Goal: Task Accomplishment & Management: Manage account settings

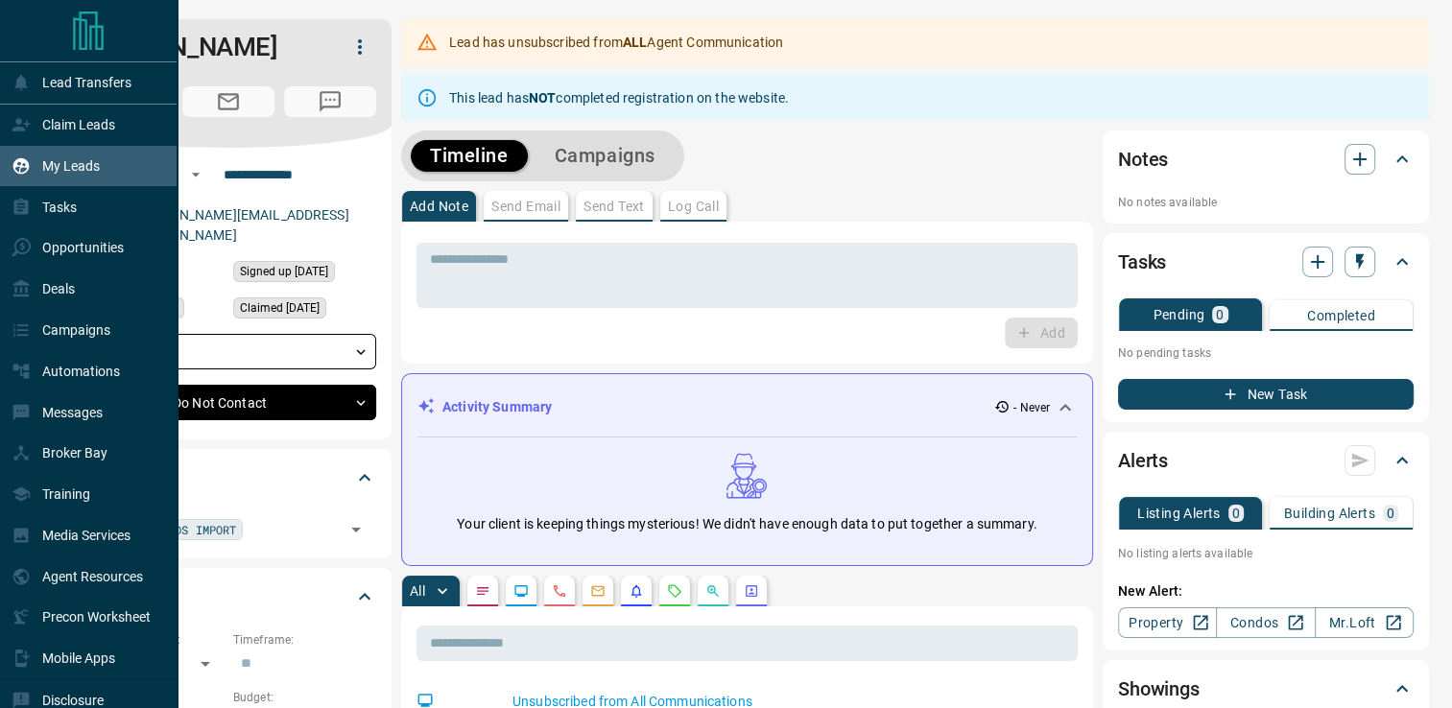
click at [84, 161] on p "My Leads" at bounding box center [71, 165] width 58 height 15
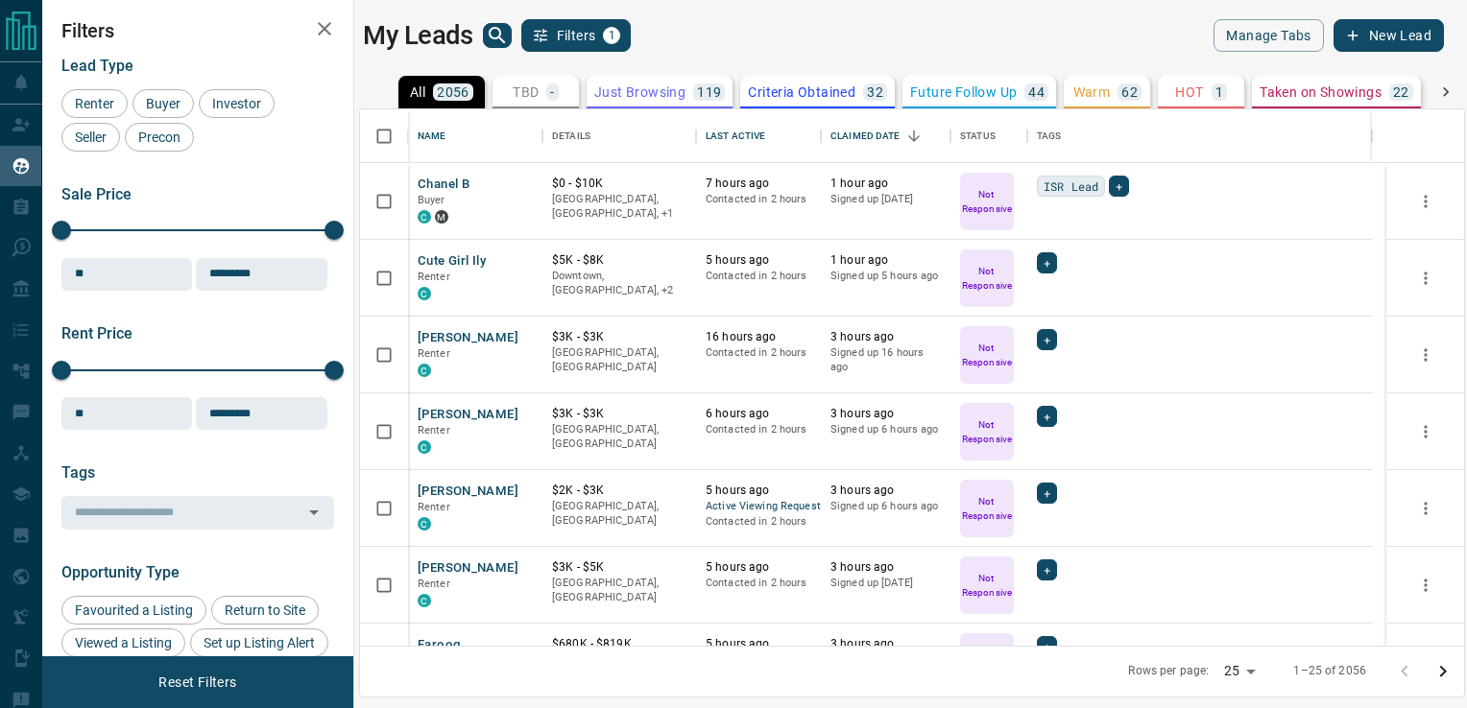
scroll to position [522, 1090]
click at [493, 42] on icon "search button" at bounding box center [497, 35] width 23 height 23
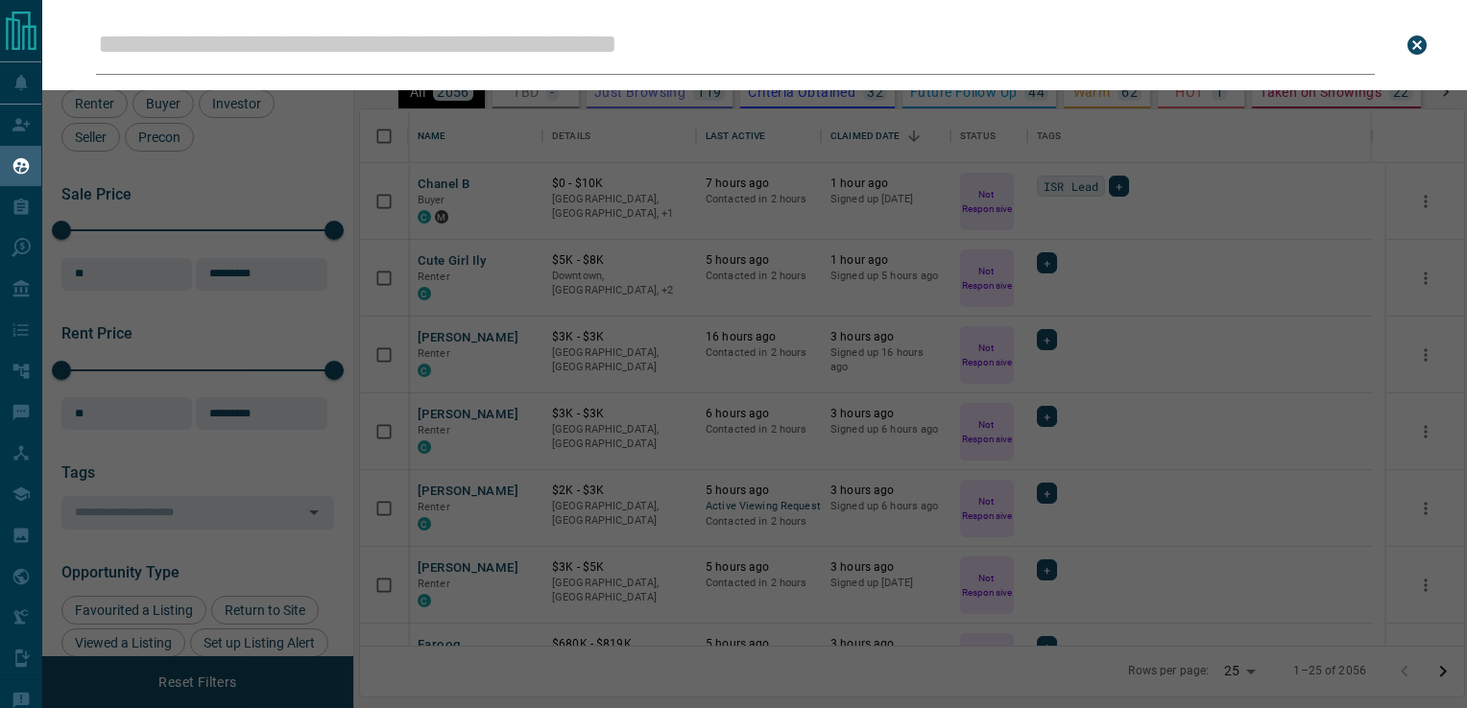
click at [495, 35] on input "Leads Search Bar" at bounding box center [735, 45] width 1279 height 60
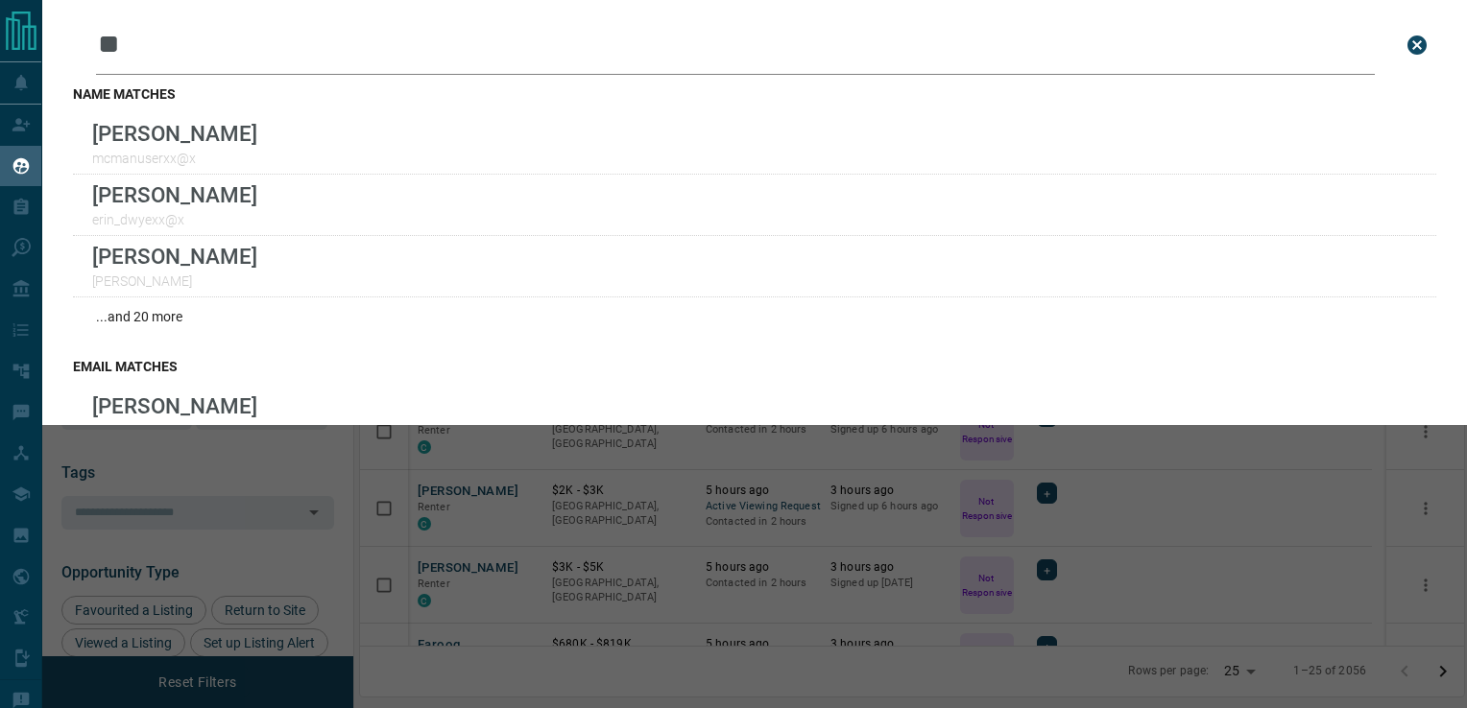
type input "*"
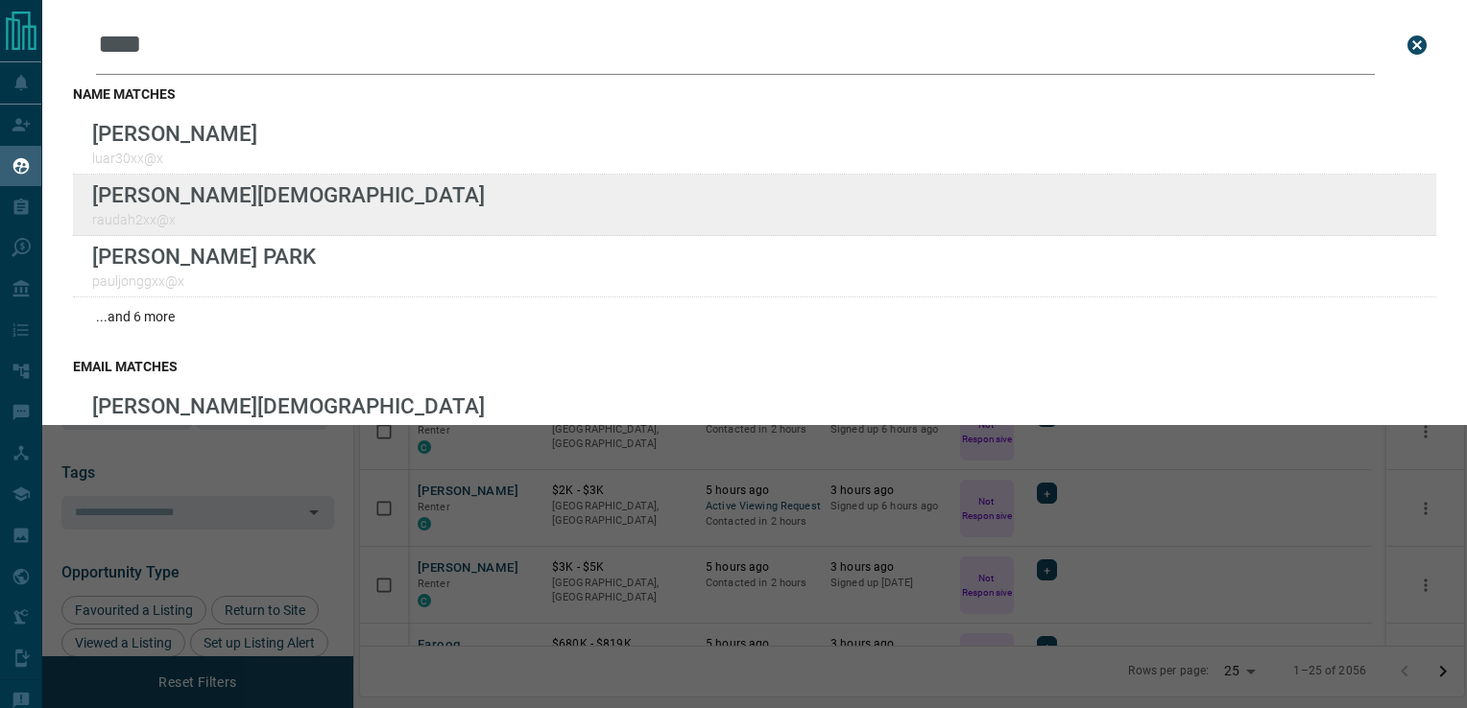
type input "****"
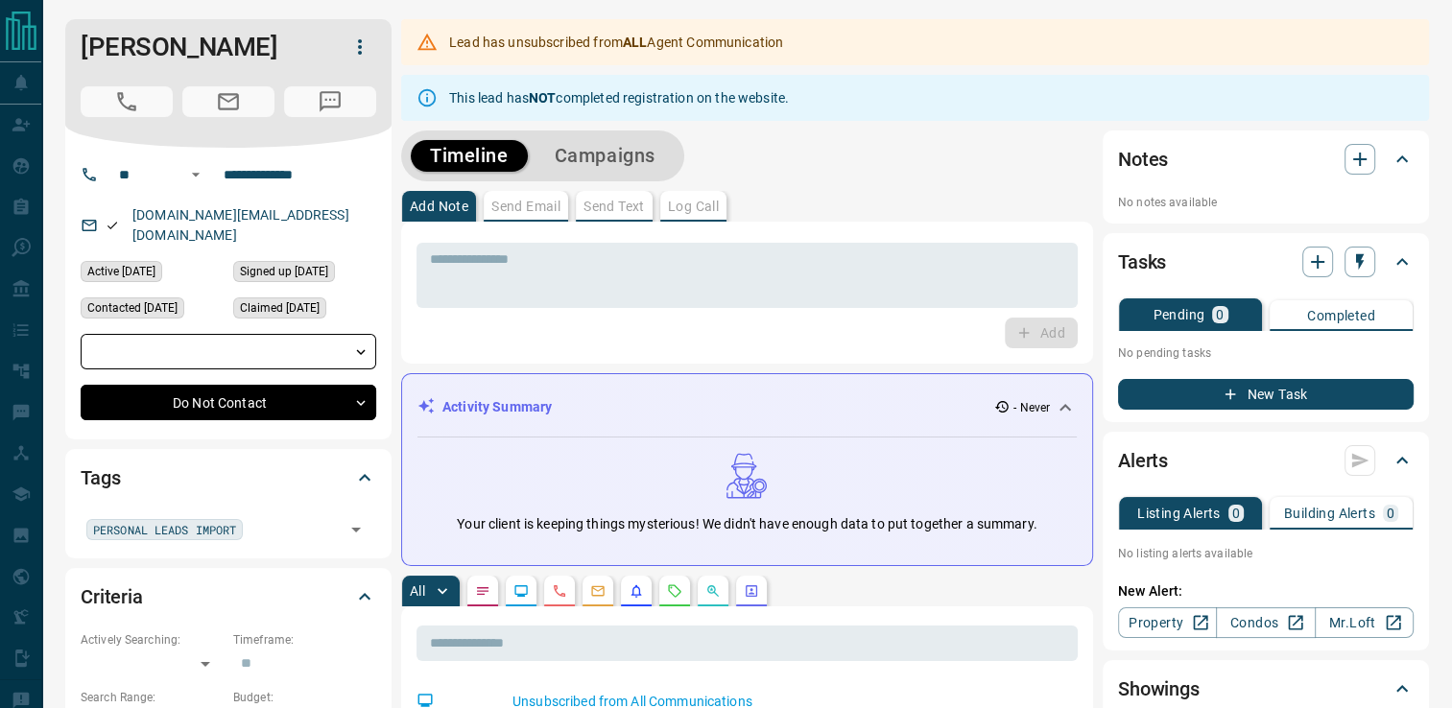
click at [362, 48] on icon "button" at bounding box center [359, 47] width 23 height 23
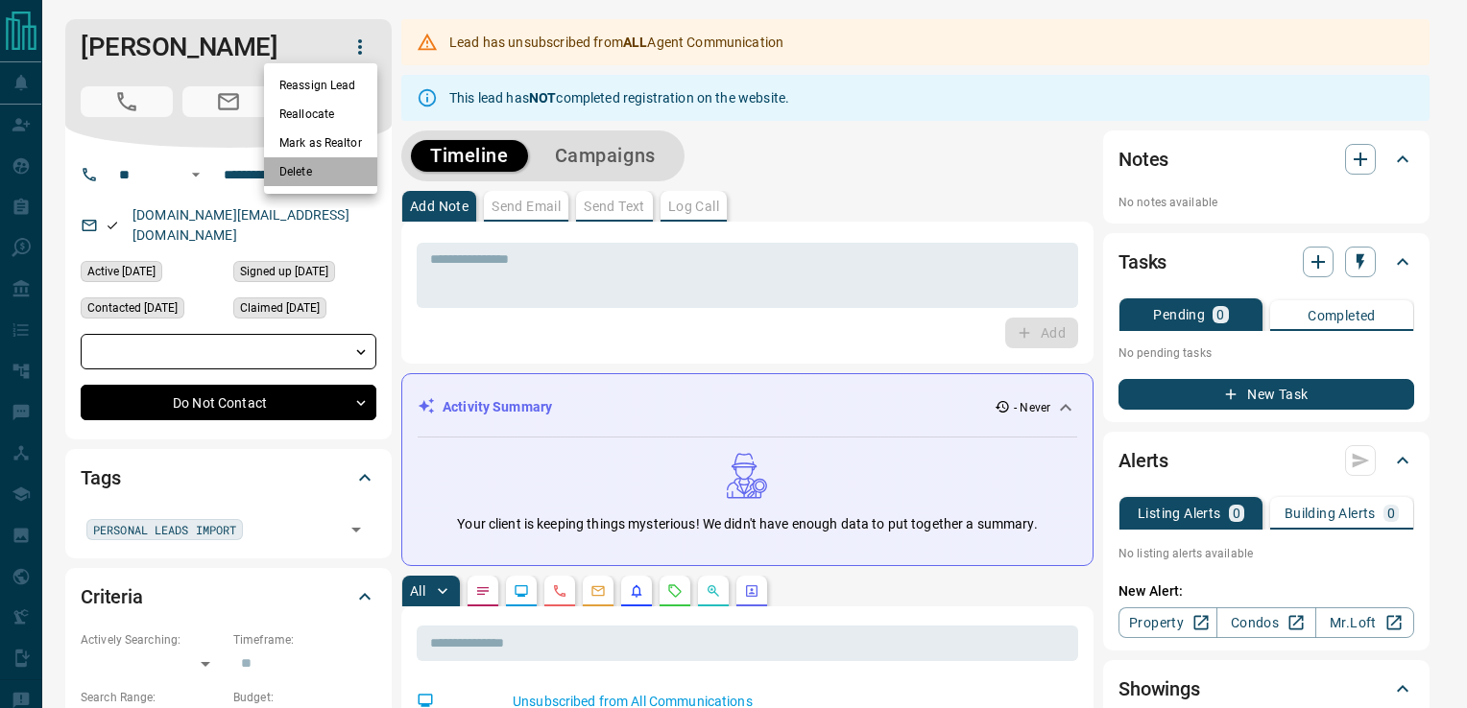
click at [294, 168] on li "Delete" at bounding box center [320, 171] width 113 height 29
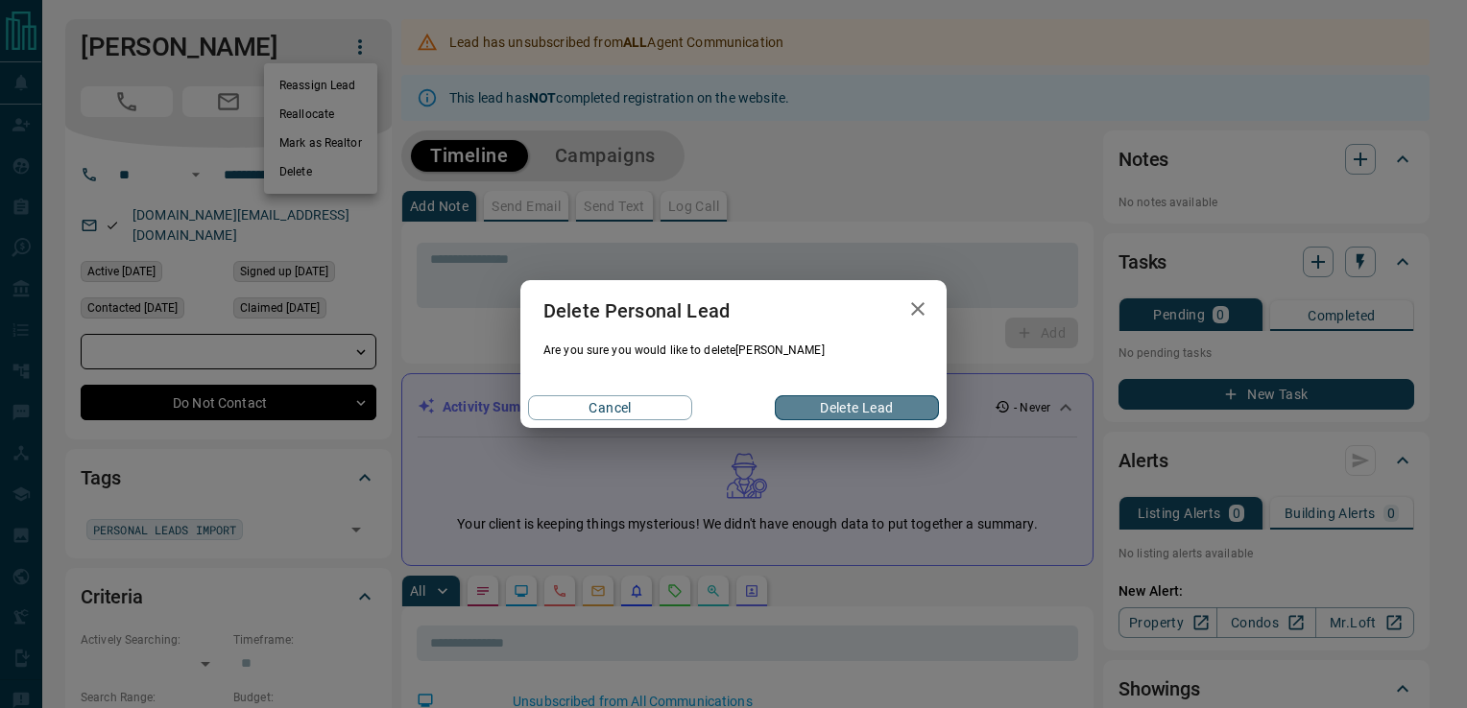
click at [818, 409] on button "Delete Lead" at bounding box center [857, 407] width 164 height 25
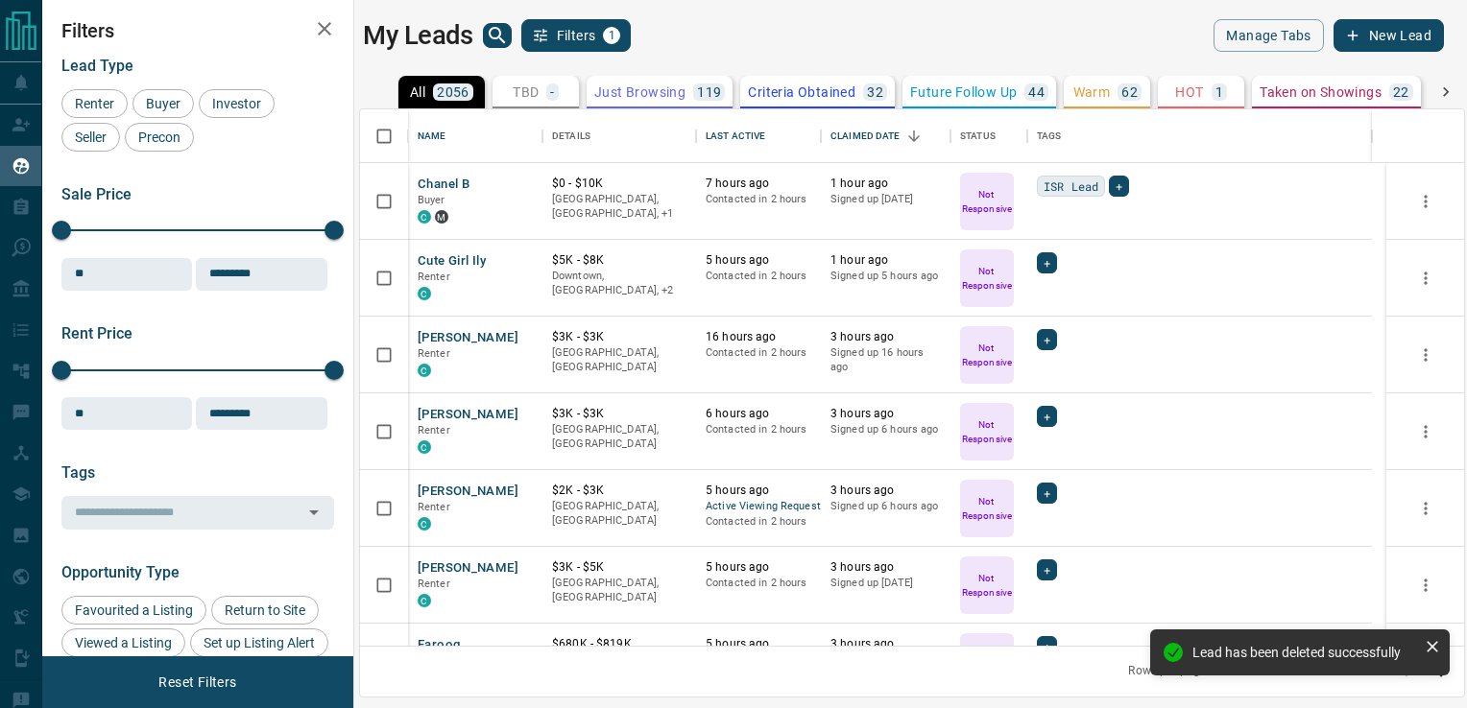
scroll to position [522, 1090]
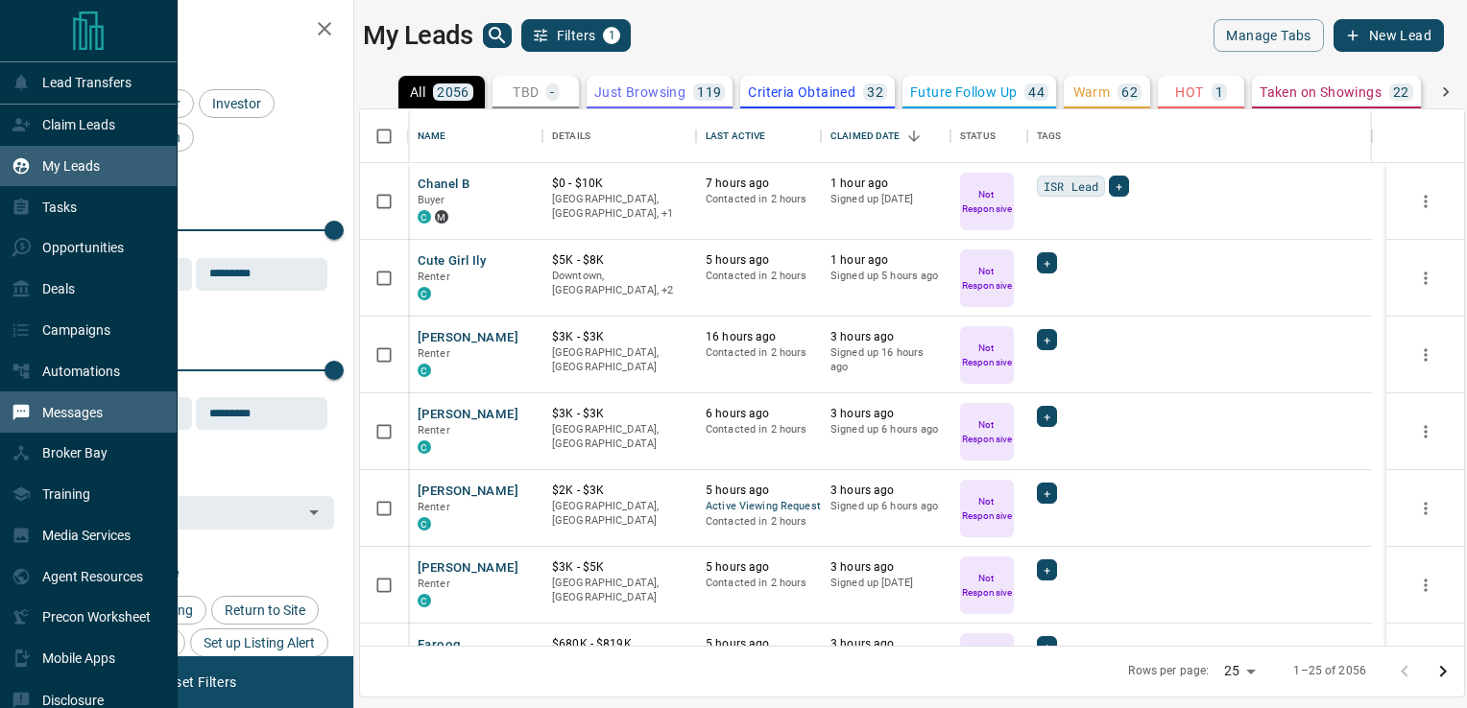
click at [42, 420] on p "Messages" at bounding box center [72, 412] width 60 height 15
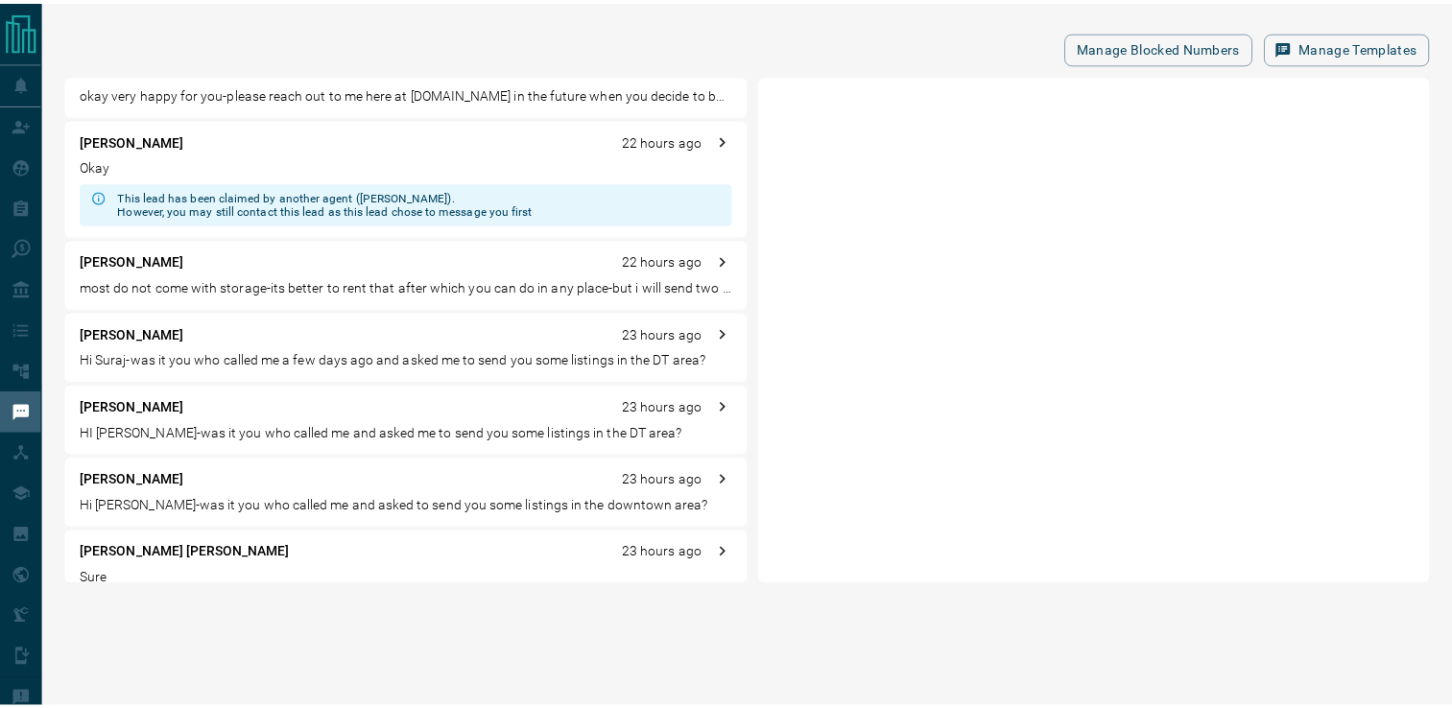
scroll to position [1076, 0]
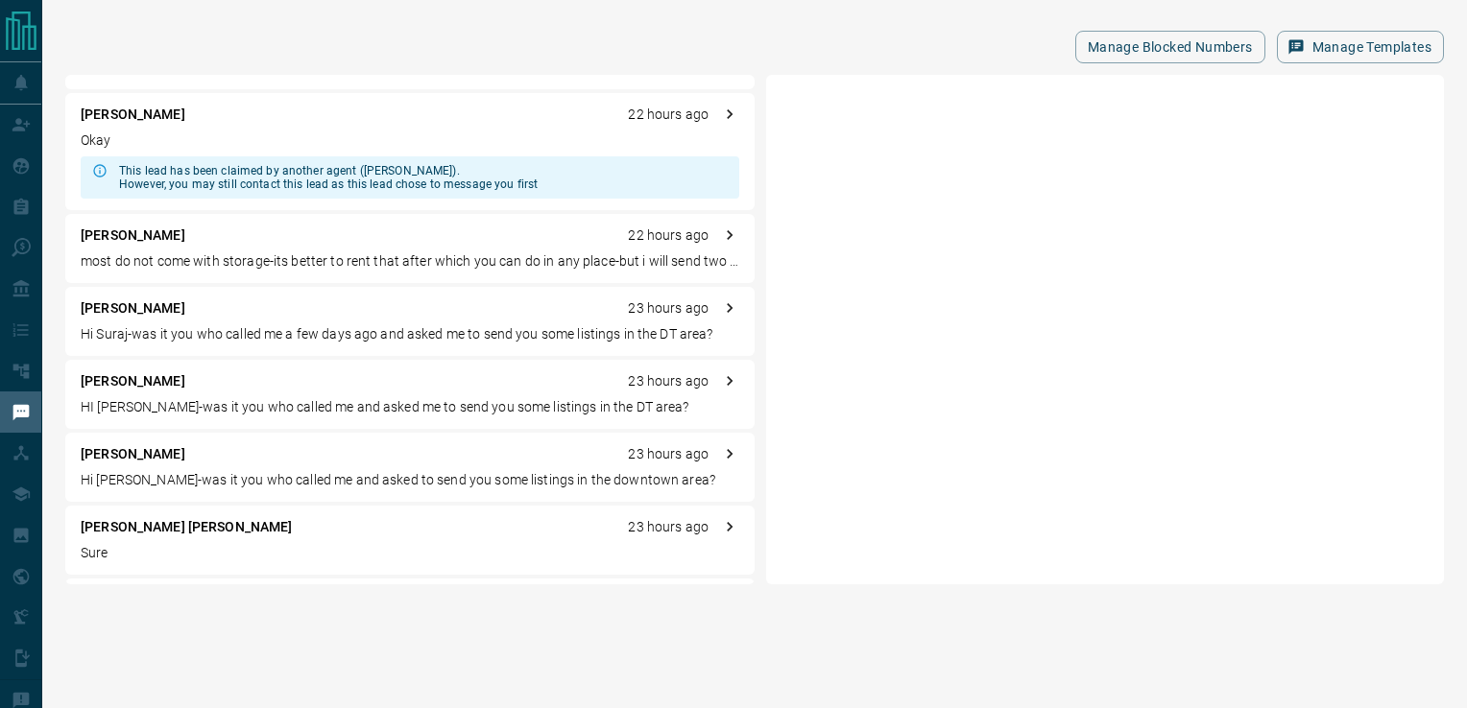
click at [375, 255] on p "most do not come with storage-its better to rent that after which you can do in…" at bounding box center [410, 262] width 659 height 20
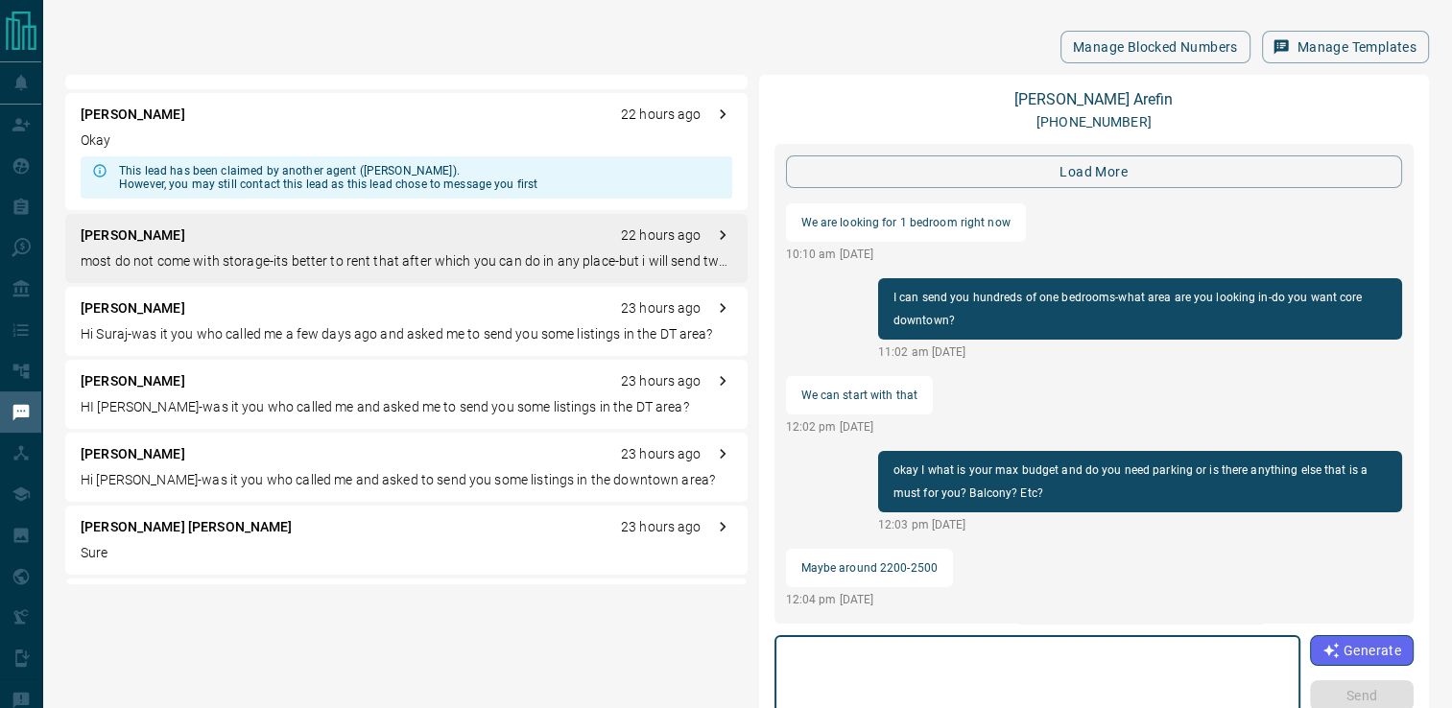
scroll to position [2051, 0]
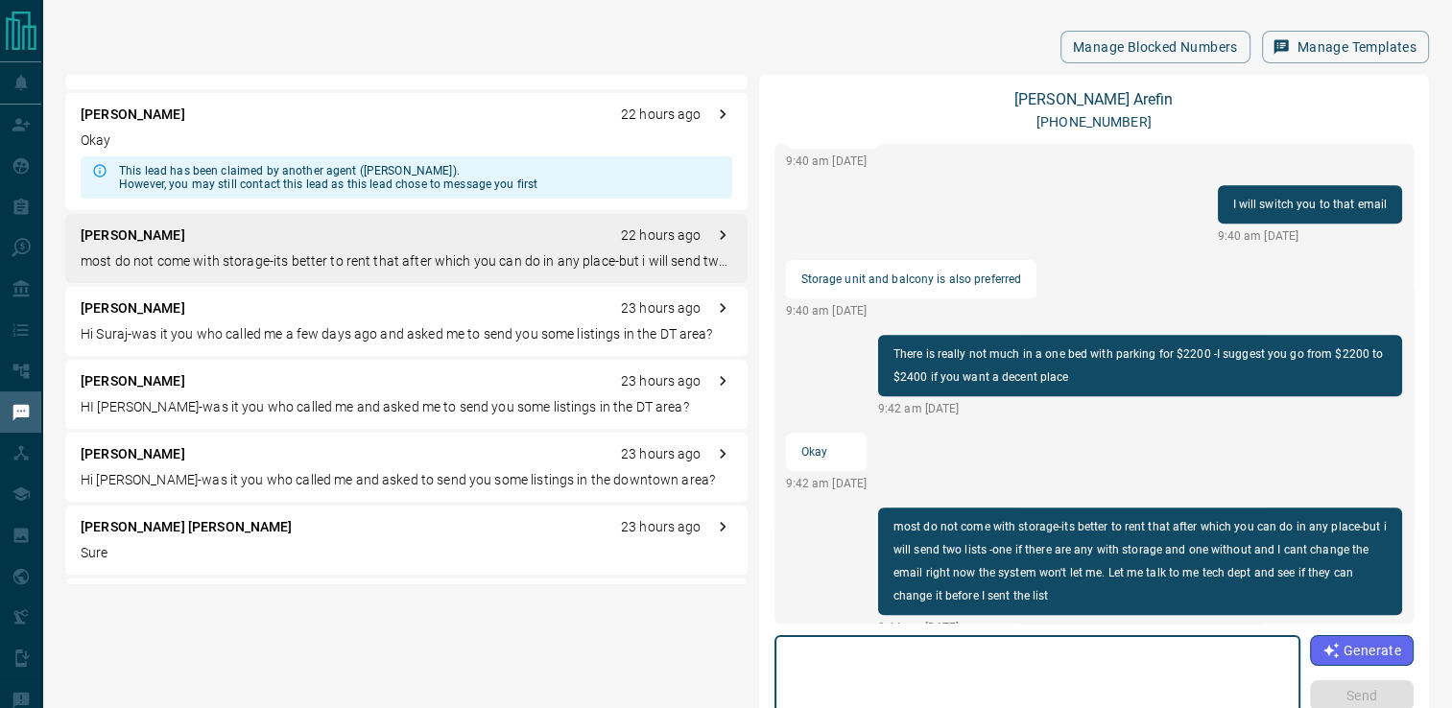
click at [968, 666] on textarea at bounding box center [1037, 685] width 499 height 82
click at [1085, 108] on link "[PERSON_NAME]" at bounding box center [1094, 99] width 158 height 18
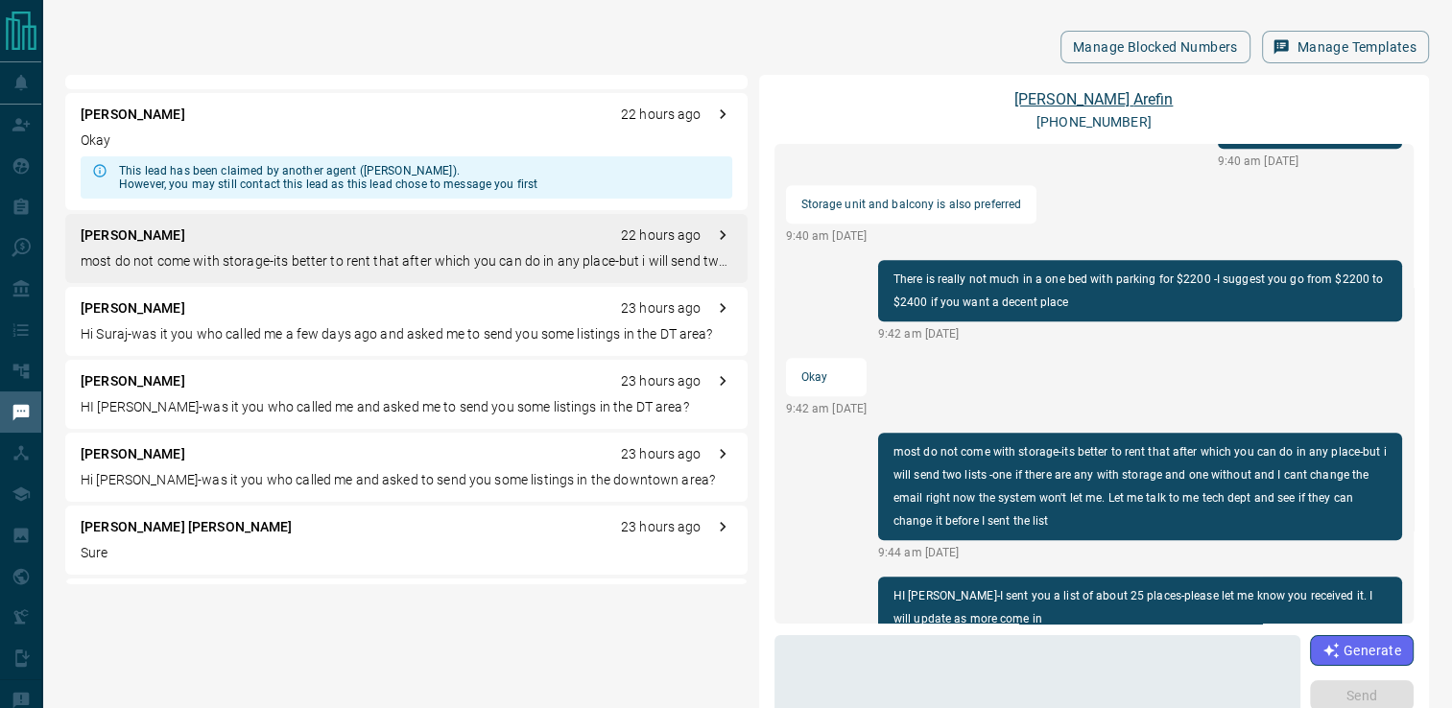
scroll to position [2074, 0]
